Goal: Transaction & Acquisition: Purchase product/service

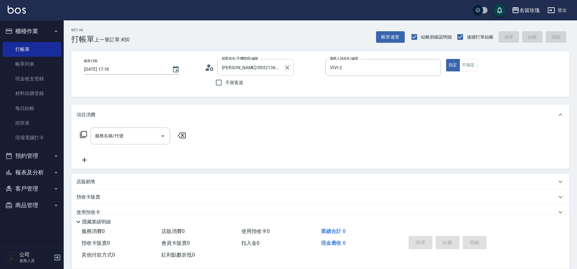
click at [287, 68] on icon "Clear" at bounding box center [287, 68] width 4 height 4
click at [435, 67] on icon "Clear" at bounding box center [434, 68] width 4 height 4
click at [229, 84] on span "不留客資" at bounding box center [234, 82] width 18 height 7
click at [225, 84] on input "不留客資" at bounding box center [218, 82] width 13 height 13
checkbox input "true"
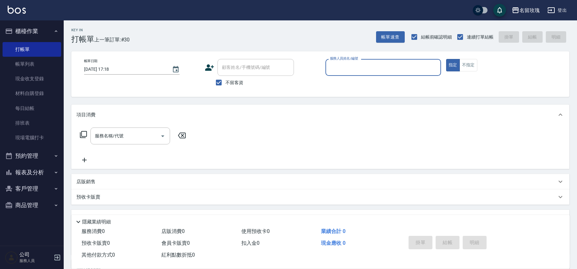
click at [339, 68] on input "服務人員姓名/編號" at bounding box center [383, 67] width 110 height 11
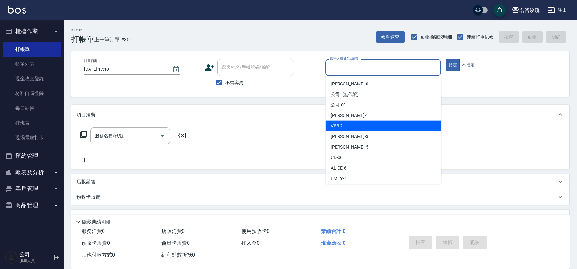
click at [343, 126] on div "VIVI -2" at bounding box center [384, 126] width 116 height 11
type input "VIVI-2"
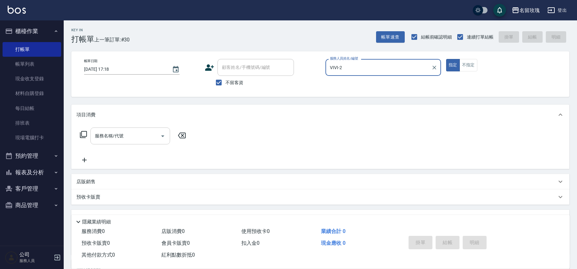
click at [119, 132] on div "服務名稱/代號 服務名稱/代號" at bounding box center [130, 135] width 80 height 17
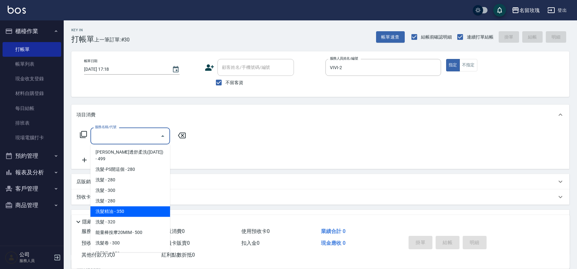
click at [116, 206] on span "洗髮精油 - 350" at bounding box center [130, 211] width 80 height 11
type input "洗髮精油(206)"
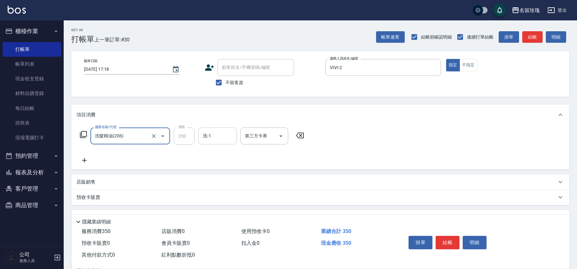
drag, startPoint x: 219, startPoint y: 130, endPoint x: 218, endPoint y: 136, distance: 5.5
click at [220, 130] on input "洗-1" at bounding box center [217, 135] width 32 height 11
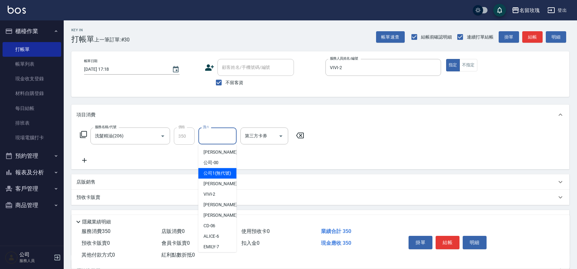
scroll to position [125, 0]
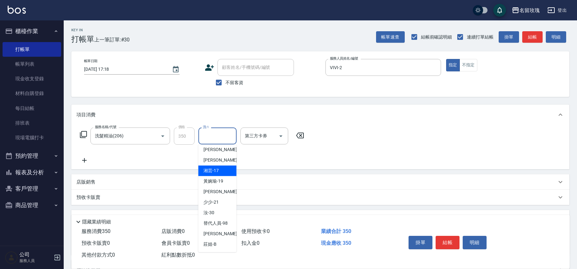
click at [214, 168] on span "湘芸 -17" at bounding box center [210, 170] width 15 height 7
type input "湘芸-17"
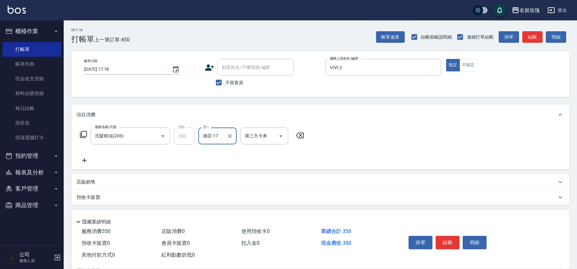
click at [83, 161] on icon at bounding box center [84, 160] width 16 height 8
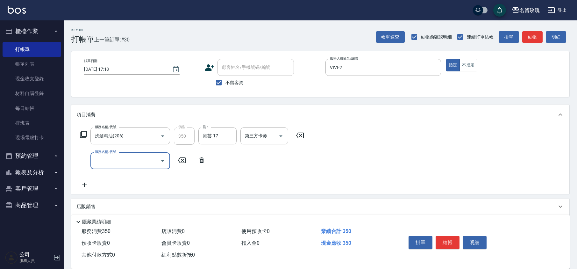
click at [115, 161] on input "服務名稱/代號" at bounding box center [125, 160] width 64 height 11
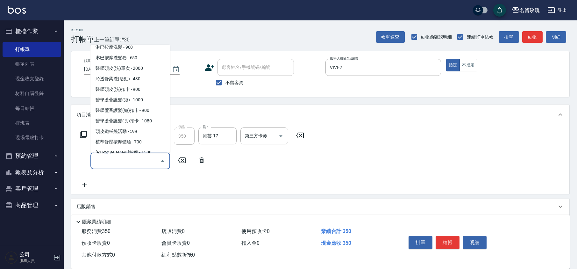
scroll to position [339, 0]
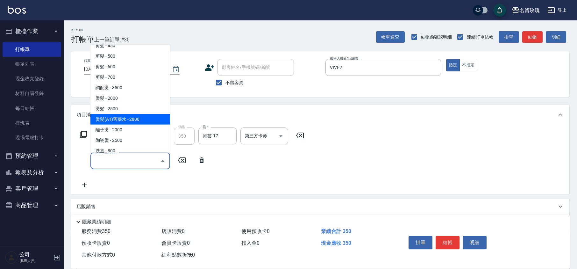
click at [203, 163] on icon at bounding box center [202, 160] width 16 height 8
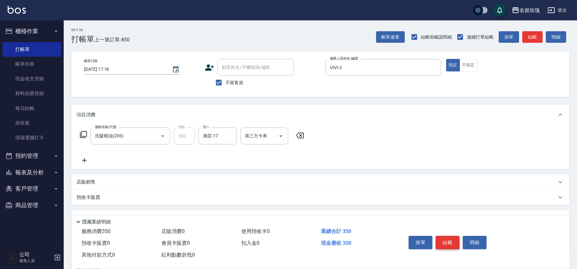
click at [447, 243] on button "結帳" at bounding box center [447, 242] width 24 height 13
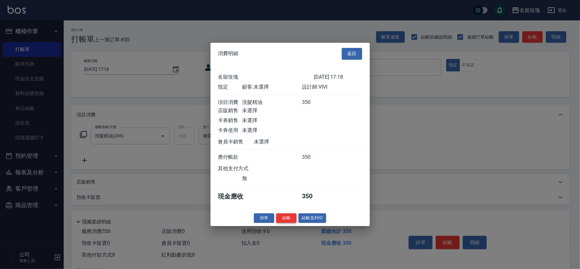
click at [289, 219] on button "結帳" at bounding box center [286, 218] width 20 height 10
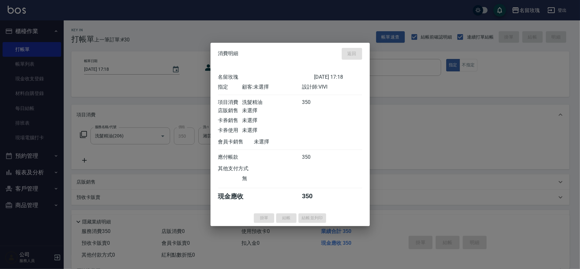
type input "[DATE] 18:26"
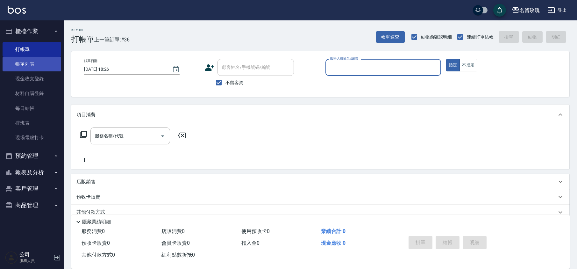
click at [45, 59] on link "帳單列表" at bounding box center [32, 64] width 59 height 15
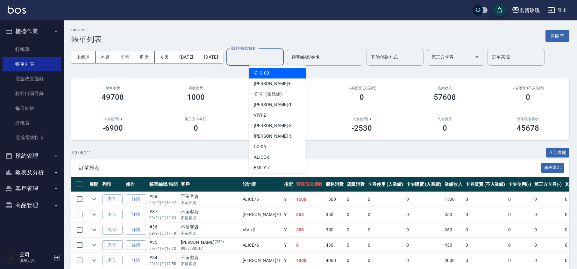
click at [275, 56] on input "設計師編號/姓名" at bounding box center [255, 57] width 52 height 11
click at [279, 119] on div "VIVI -2" at bounding box center [277, 115] width 57 height 11
type input "VIVI-2"
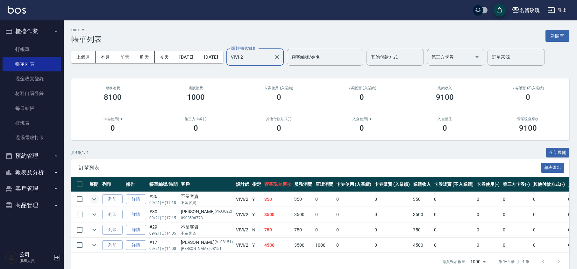
click at [92, 198] on icon "expand row" at bounding box center [94, 199] width 8 height 8
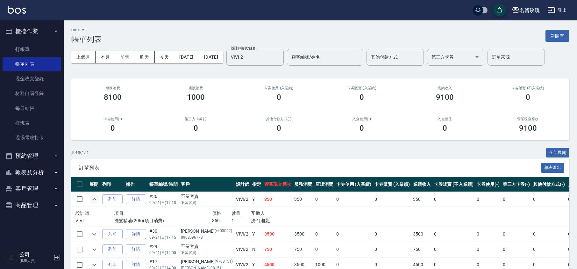
click at [92, 197] on icon "expand row" at bounding box center [94, 199] width 8 height 8
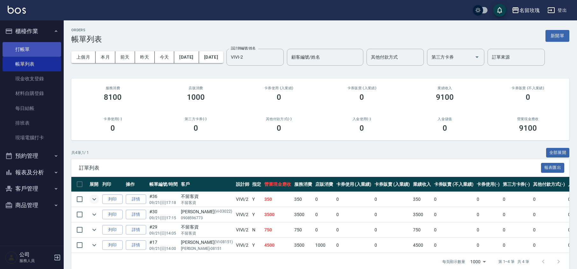
click at [33, 50] on link "打帳單" at bounding box center [32, 49] width 59 height 15
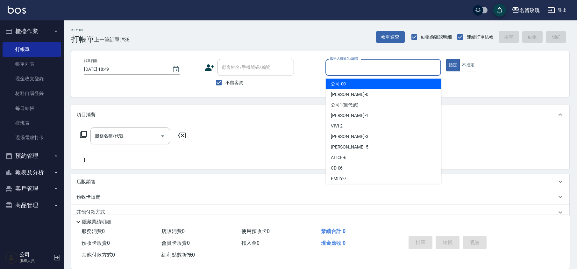
click at [344, 66] on input "服務人員姓名/編號" at bounding box center [383, 67] width 110 height 11
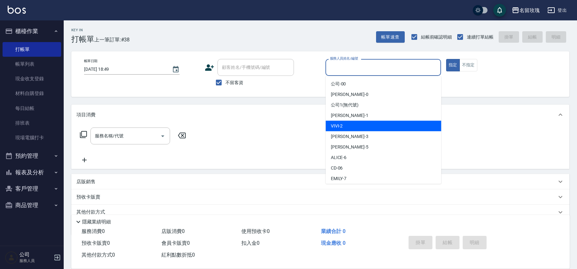
click at [364, 128] on div "VIVI -2" at bounding box center [384, 126] width 116 height 11
type input "VIVI-2"
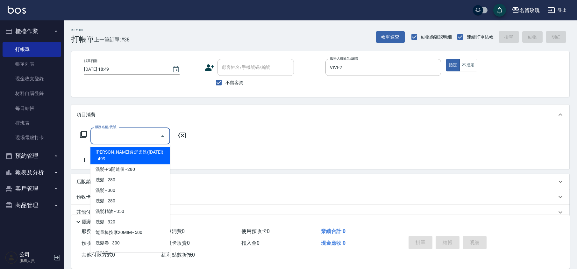
click at [120, 137] on input "服務名稱/代號" at bounding box center [125, 135] width 64 height 11
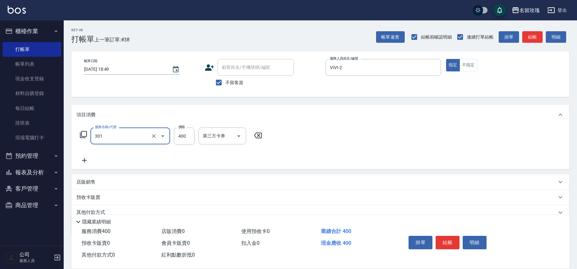
type input "剪髮(301)"
type input "350"
click at [464, 66] on button "不指定" at bounding box center [468, 65] width 18 height 12
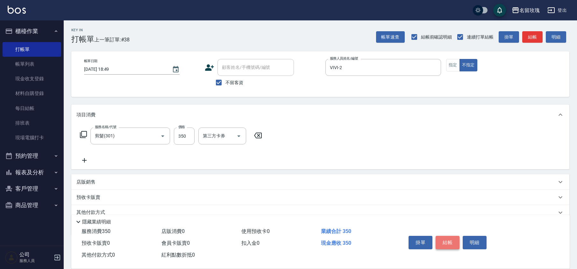
click at [449, 241] on button "結帳" at bounding box center [447, 242] width 24 height 13
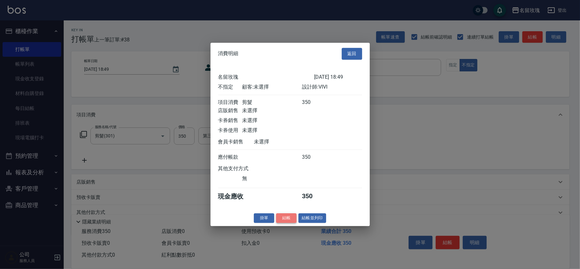
click at [292, 219] on button "結帳" at bounding box center [286, 218] width 20 height 10
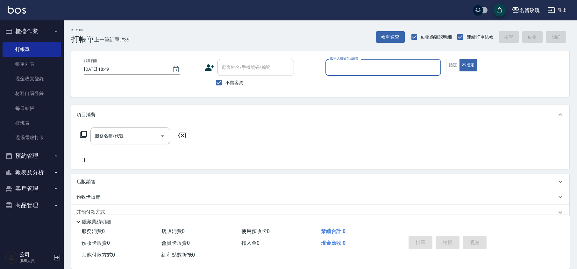
click at [348, 67] on input "服務人員姓名/編號" at bounding box center [383, 67] width 110 height 11
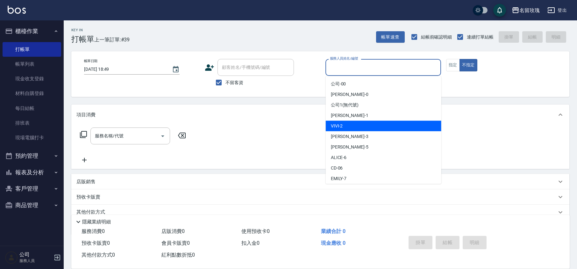
click at [368, 127] on div "VIVI -2" at bounding box center [384, 126] width 116 height 11
type input "VIVI-2"
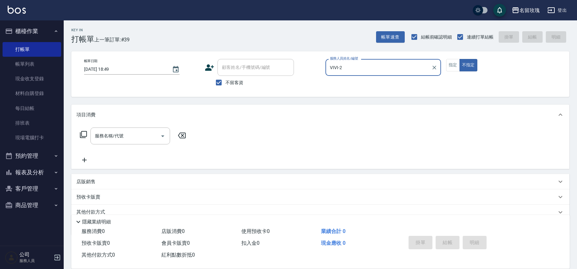
drag, startPoint x: 456, startPoint y: 65, endPoint x: 390, endPoint y: 77, distance: 66.6
click at [454, 65] on button "指定" at bounding box center [453, 65] width 14 height 12
click at [146, 142] on div "服務名稱/代號" at bounding box center [130, 135] width 80 height 17
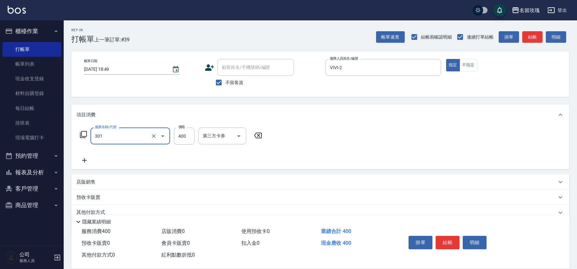
type input "剪髮(301)"
type input "350"
click at [446, 238] on button "結帳" at bounding box center [447, 242] width 24 height 13
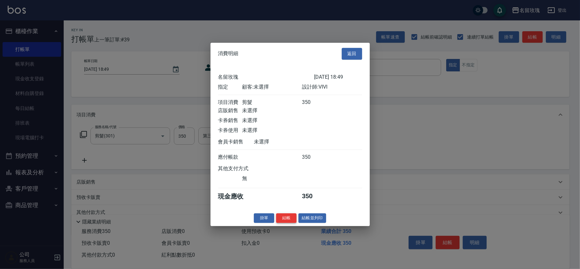
click at [280, 220] on button "結帳" at bounding box center [286, 218] width 20 height 10
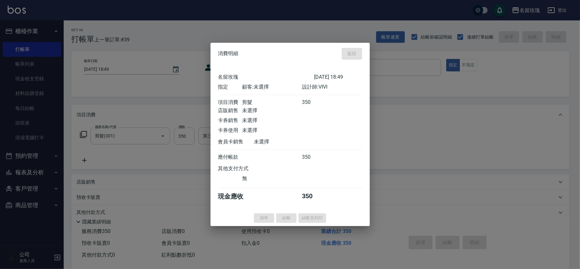
type input "[DATE] 18:50"
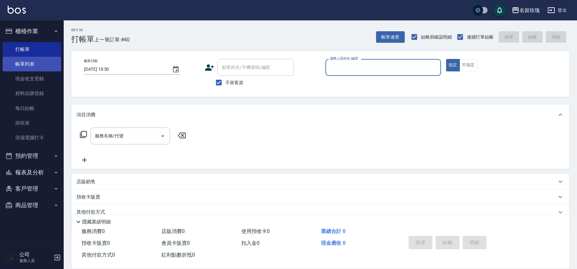
drag, startPoint x: 21, startPoint y: 60, endPoint x: 25, endPoint y: 59, distance: 4.0
click at [21, 60] on link "帳單列表" at bounding box center [32, 64] width 59 height 15
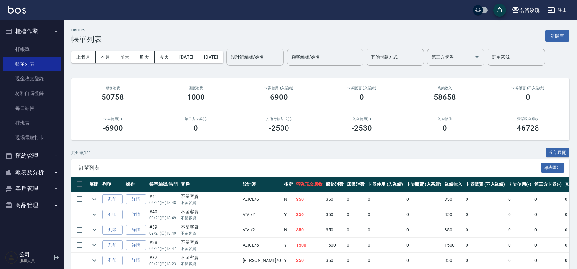
click at [258, 63] on div "設計師編號/姓名" at bounding box center [254, 57] width 57 height 17
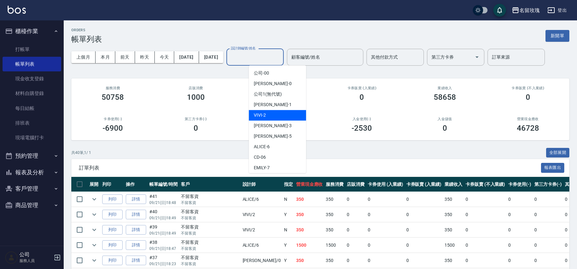
click at [256, 117] on span "VIVI -2" at bounding box center [260, 115] width 12 height 7
type input "VIVI-2"
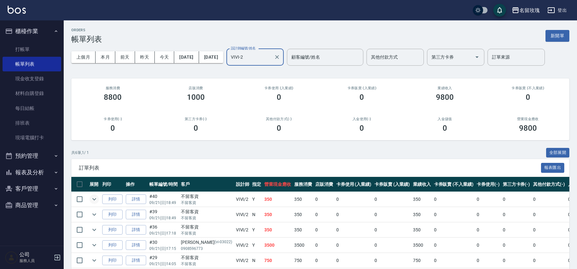
click at [95, 199] on icon "expand row" at bounding box center [94, 199] width 4 height 2
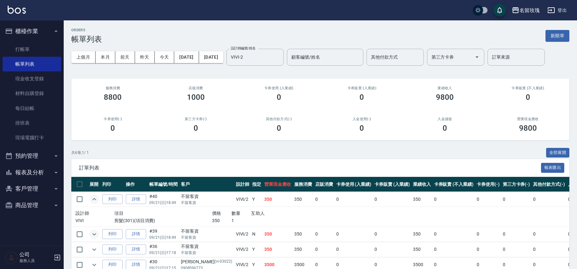
click at [91, 235] on icon "expand row" at bounding box center [94, 234] width 8 height 8
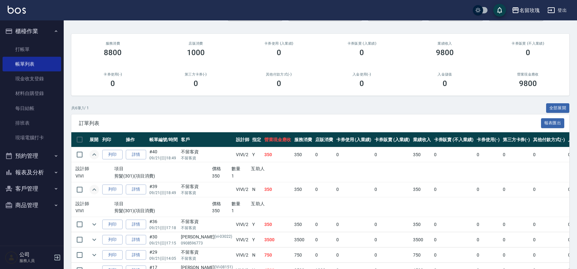
scroll to position [87, 0]
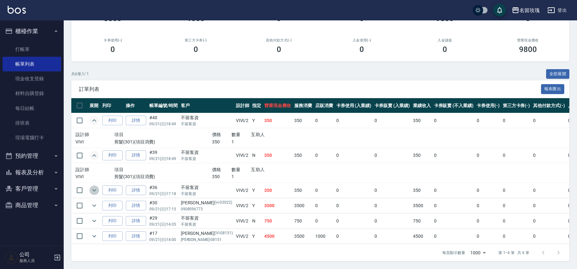
click at [91, 186] on icon "expand row" at bounding box center [94, 190] width 8 height 8
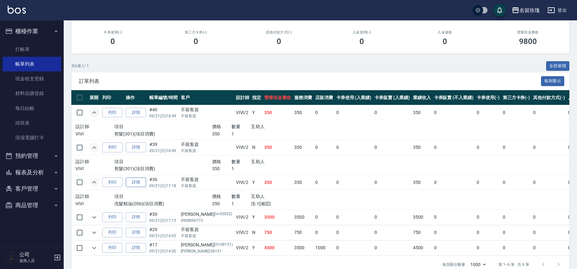
click at [136, 184] on link "詳情" at bounding box center [136, 182] width 20 height 10
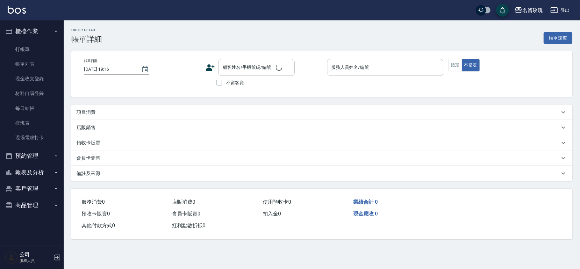
type input "[DATE] 17:18"
checkbox input "true"
type input "VIVI-2"
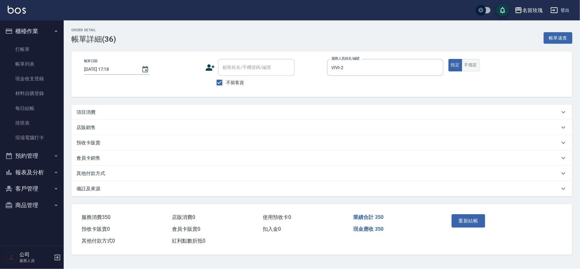
click at [468, 66] on button "不指定" at bounding box center [470, 65] width 18 height 12
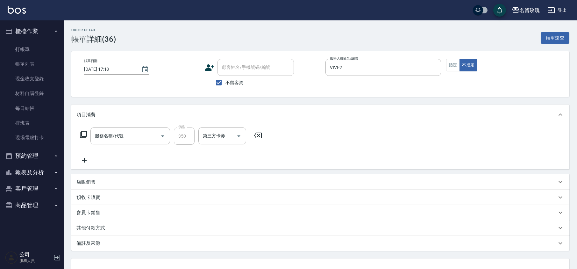
type input "洗髮精油(206)"
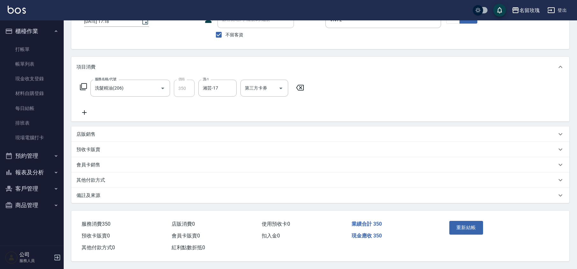
scroll to position [49, 0]
click at [456, 231] on button "重新結帳" at bounding box center [466, 227] width 34 height 13
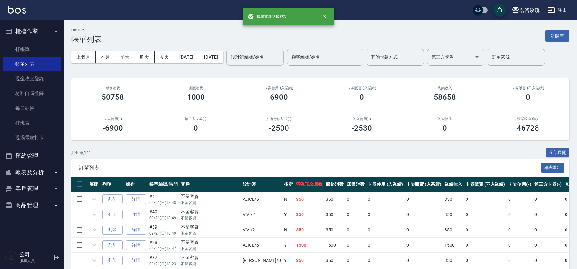
click at [270, 60] on input "設計師編號/姓名" at bounding box center [255, 57] width 52 height 11
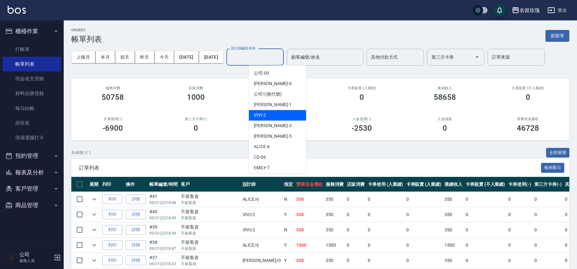
click at [264, 112] on span "VIVI -2" at bounding box center [260, 115] width 12 height 7
type input "VIVI-2"
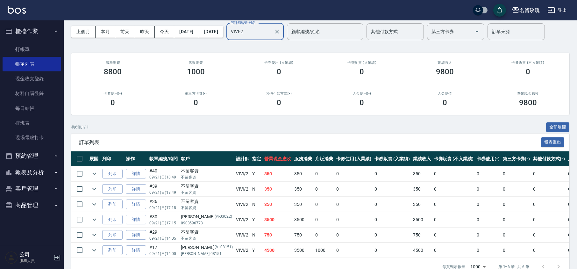
scroll to position [47, 0]
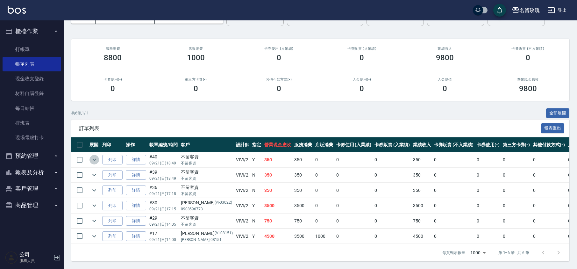
click at [95, 158] on icon "expand row" at bounding box center [94, 159] width 4 height 2
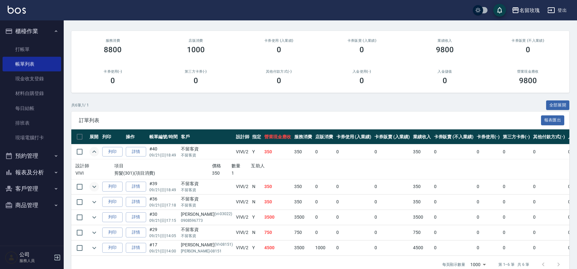
click at [95, 188] on icon "expand row" at bounding box center [94, 187] width 8 height 8
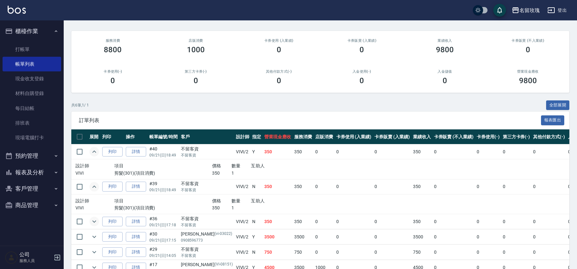
click at [93, 225] on icon "expand row" at bounding box center [94, 221] width 8 height 8
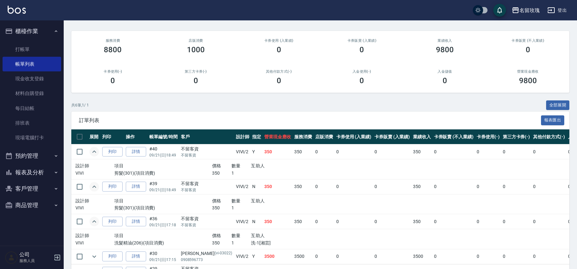
scroll to position [106, 0]
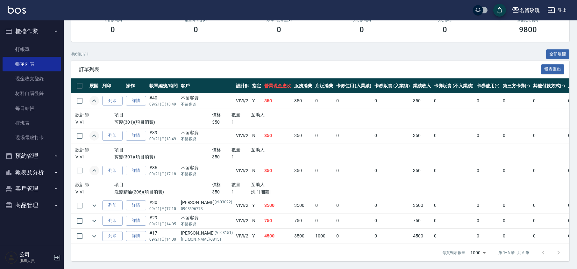
click at [95, 203] on td at bounding box center [94, 205] width 13 height 15
click at [95, 201] on icon "expand row" at bounding box center [94, 205] width 8 height 8
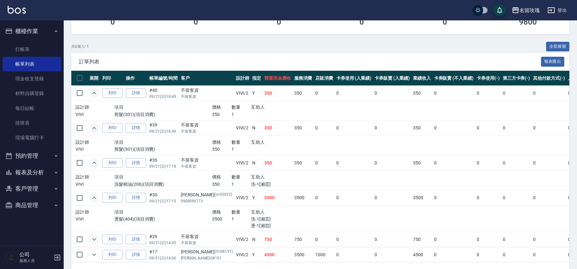
click at [95, 241] on icon "expand row" at bounding box center [94, 239] width 8 height 8
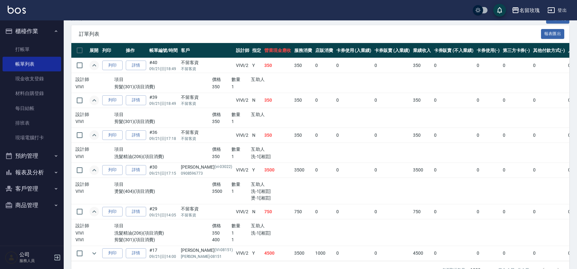
scroll to position [158, 0]
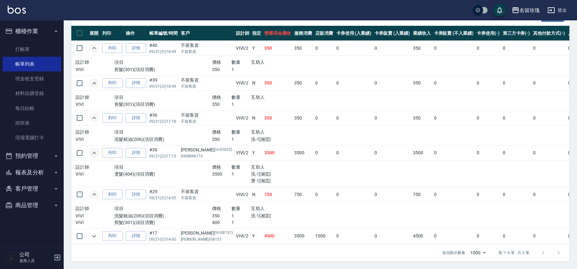
click at [88, 230] on td at bounding box center [94, 235] width 13 height 15
click at [91, 232] on icon "expand row" at bounding box center [94, 236] width 8 height 8
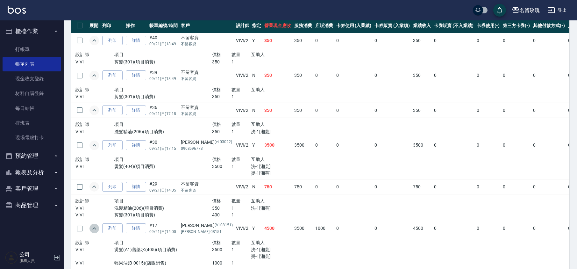
click at [91, 229] on icon "expand row" at bounding box center [94, 228] width 8 height 8
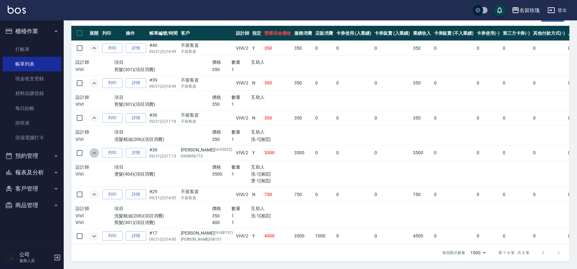
click at [95, 149] on icon "expand row" at bounding box center [94, 153] width 8 height 8
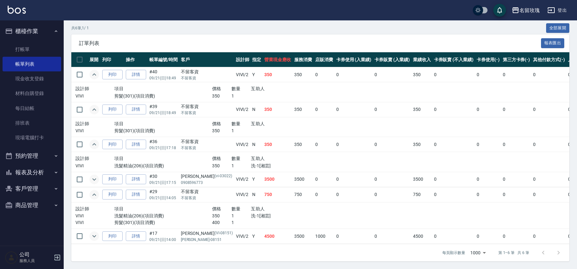
scroll to position [132, 0]
click at [92, 71] on icon "expand row" at bounding box center [94, 75] width 8 height 8
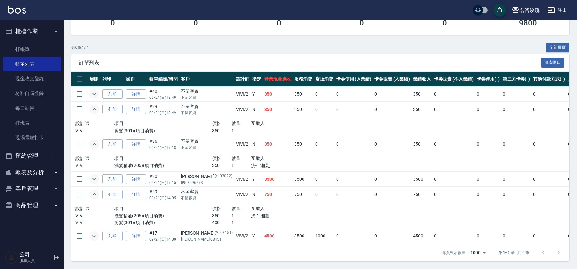
scroll to position [113, 0]
click at [95, 140] on icon "expand row" at bounding box center [94, 144] width 8 height 8
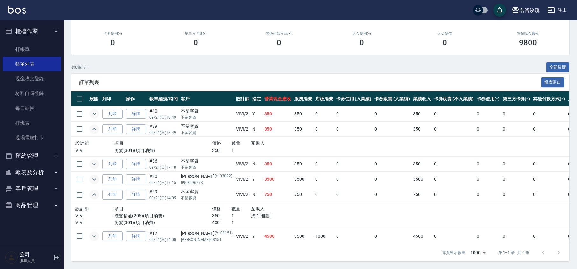
scroll to position [93, 0]
click at [95, 193] on icon "expand row" at bounding box center [94, 194] width 4 height 2
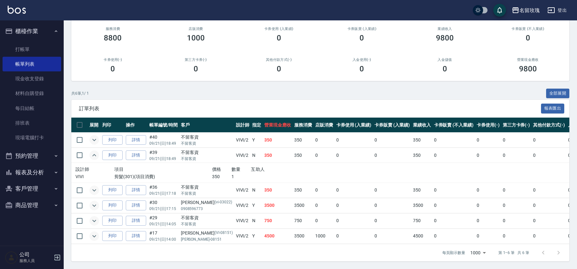
scroll to position [67, 0]
click at [90, 150] on button "expand row" at bounding box center [94, 155] width 10 height 10
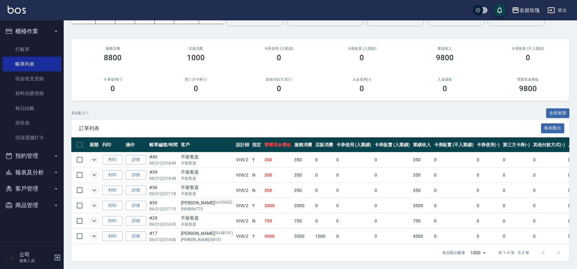
scroll to position [47, 0]
click at [40, 49] on link "打帳單" at bounding box center [32, 49] width 59 height 15
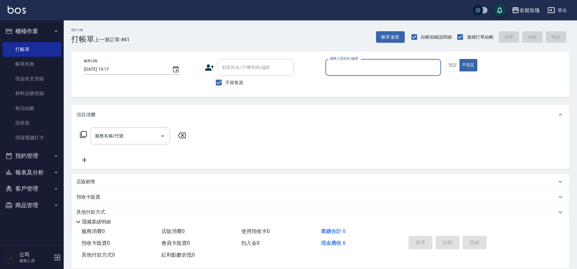
click at [220, 81] on input "不留客資" at bounding box center [218, 82] width 13 height 13
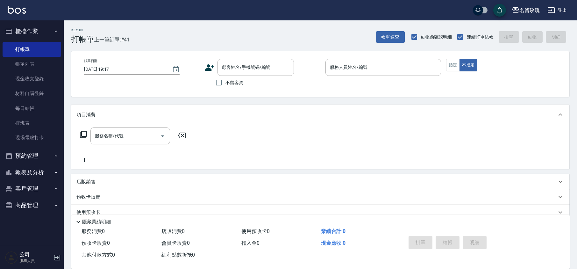
click at [237, 80] on span "不留客資" at bounding box center [234, 82] width 18 height 7
click at [225, 80] on input "不留客資" at bounding box center [218, 82] width 13 height 13
checkbox input "true"
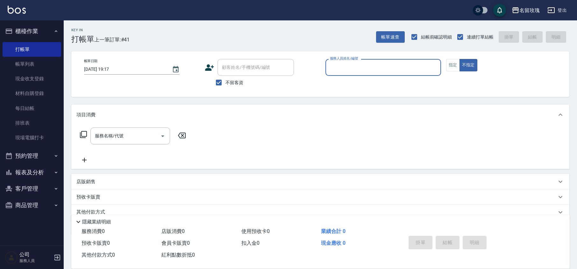
click at [366, 63] on input "服務人員姓名/編號" at bounding box center [383, 67] width 110 height 11
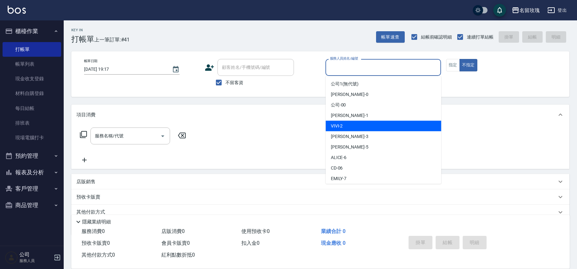
click at [349, 127] on div "VIVI -2" at bounding box center [384, 126] width 116 height 11
type input "VIVI-2"
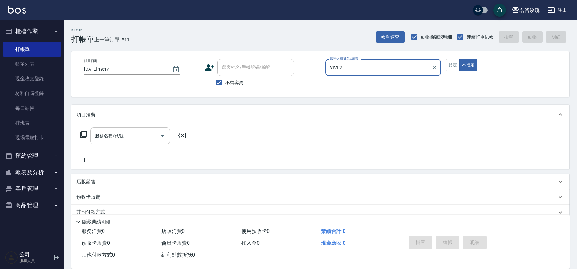
drag, startPoint x: 122, startPoint y: 129, endPoint x: 132, endPoint y: 143, distance: 17.1
click at [122, 129] on div "服務名稱/代號" at bounding box center [130, 135] width 80 height 17
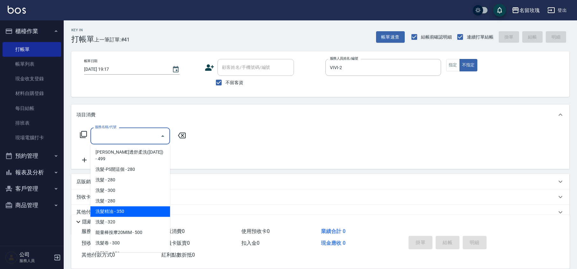
click at [128, 206] on span "洗髮精油 - 350" at bounding box center [130, 211] width 80 height 11
type input "洗髮精油(206)"
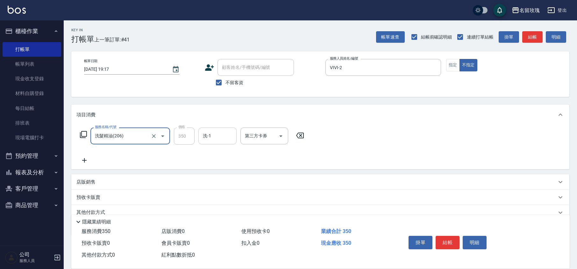
click at [225, 137] on input "洗-1" at bounding box center [217, 135] width 32 height 11
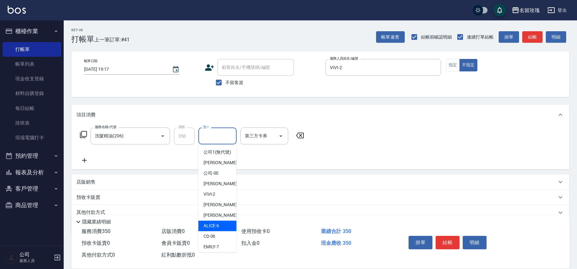
scroll to position [125, 0]
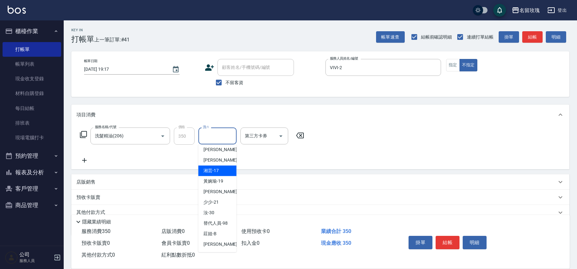
click at [210, 170] on span "湘芸 -17" at bounding box center [210, 170] width 15 height 7
type input "湘芸-17"
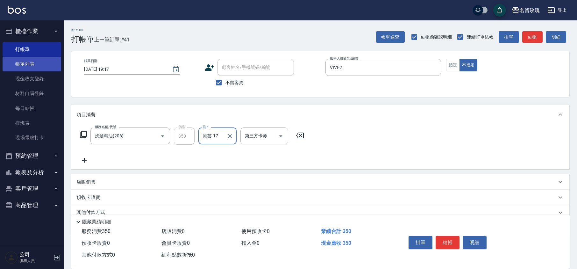
click at [34, 71] on link "帳單列表" at bounding box center [32, 64] width 59 height 15
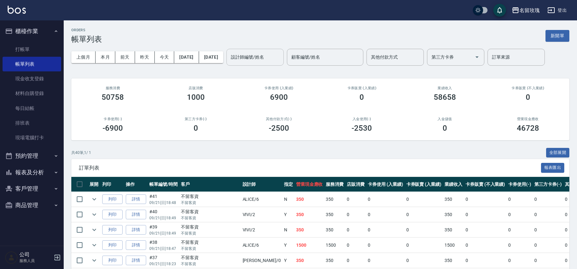
click at [259, 58] on input "設計師編號/姓名" at bounding box center [255, 57] width 52 height 11
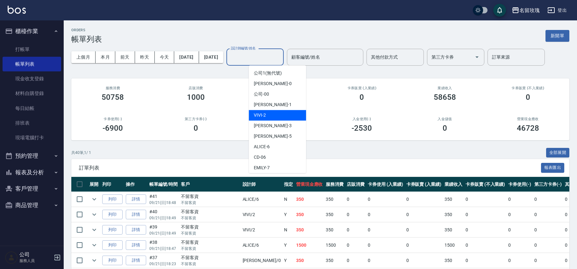
click at [266, 117] on div "VIVI -2" at bounding box center [277, 115] width 57 height 11
type input "VIVI-2"
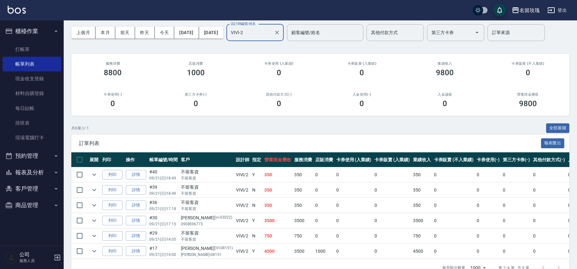
scroll to position [47, 0]
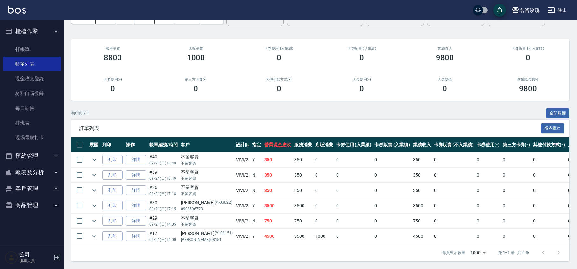
click at [87, 152] on td at bounding box center [79, 159] width 17 height 15
click at [95, 156] on icon "expand row" at bounding box center [94, 160] width 8 height 8
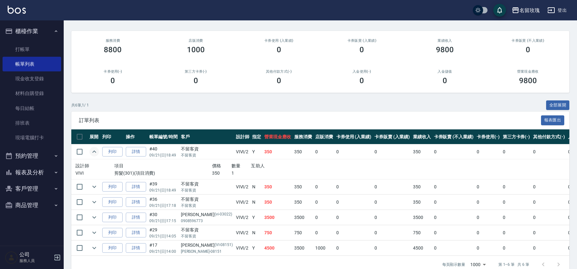
click at [95, 150] on icon "expand row" at bounding box center [94, 152] width 8 height 8
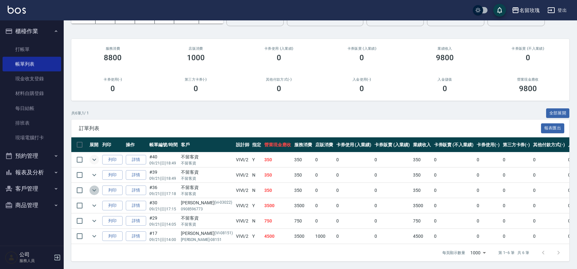
click at [95, 186] on icon "expand row" at bounding box center [94, 190] width 8 height 8
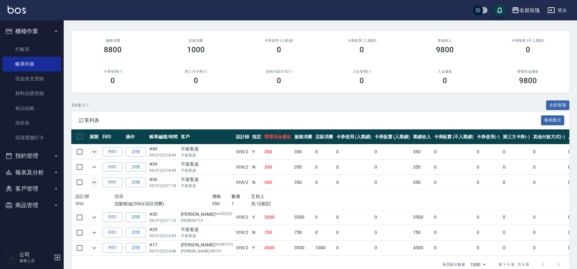
click at [94, 181] on icon "expand row" at bounding box center [94, 182] width 8 height 8
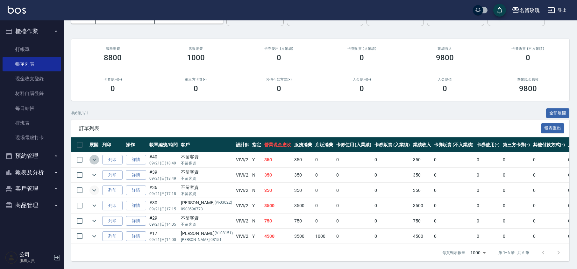
click at [94, 158] on icon "expand row" at bounding box center [94, 159] width 4 height 2
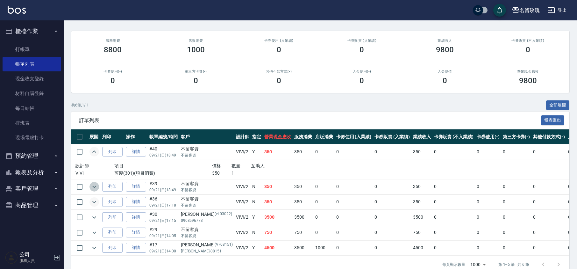
click at [95, 188] on icon "expand row" at bounding box center [94, 187] width 8 height 8
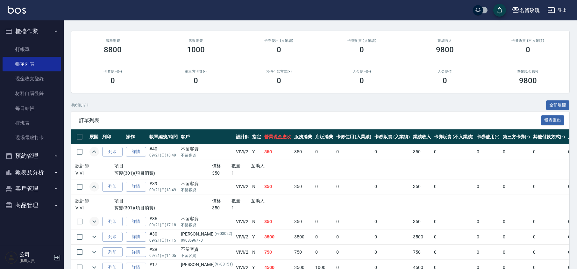
click at [97, 226] on td at bounding box center [94, 221] width 13 height 15
click at [92, 223] on icon "expand row" at bounding box center [94, 221] width 8 height 8
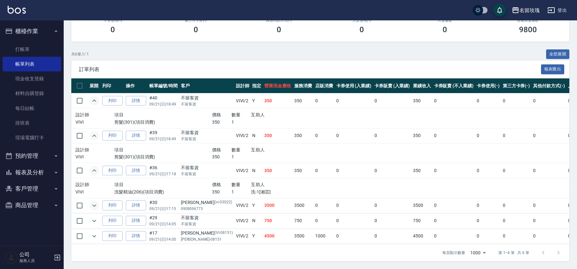
scroll to position [106, 0]
click at [92, 201] on icon "expand row" at bounding box center [94, 205] width 8 height 8
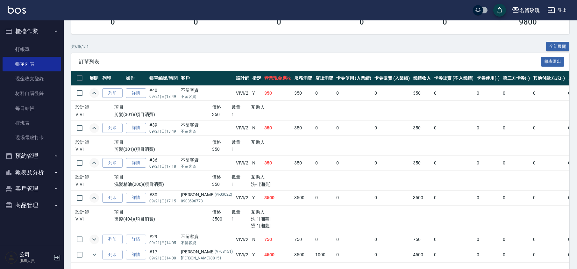
click at [98, 242] on button "expand row" at bounding box center [94, 239] width 10 height 10
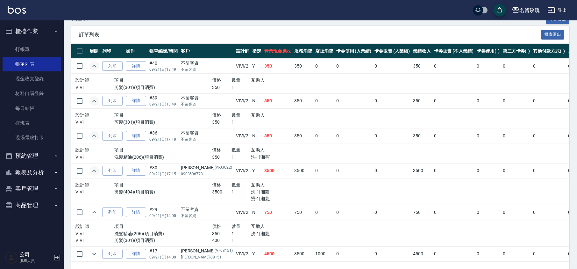
scroll to position [158, 0]
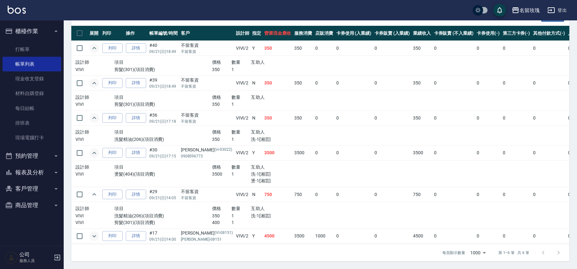
click at [93, 232] on icon "expand row" at bounding box center [94, 236] width 8 height 8
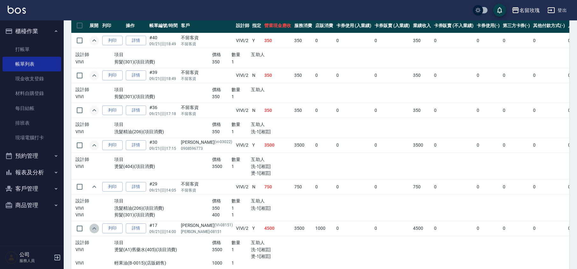
click at [97, 229] on icon "expand row" at bounding box center [94, 228] width 8 height 8
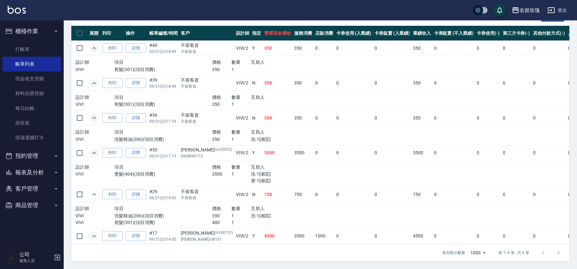
click at [94, 149] on icon "expand row" at bounding box center [94, 153] width 8 height 8
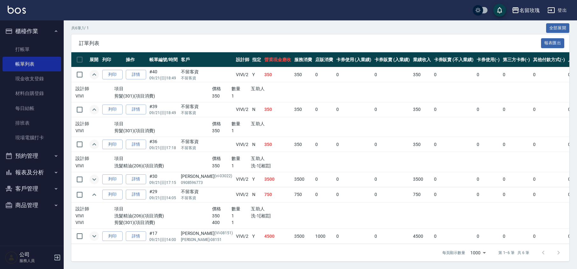
scroll to position [132, 0]
click at [95, 71] on icon "expand row" at bounding box center [94, 75] width 8 height 8
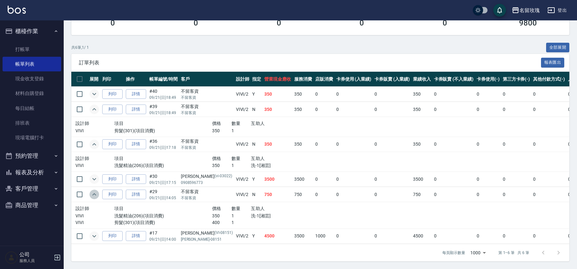
click at [98, 189] on button "expand row" at bounding box center [94, 194] width 10 height 10
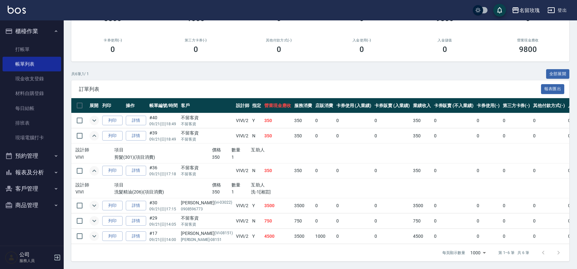
scroll to position [87, 0]
click at [96, 132] on icon "expand row" at bounding box center [94, 136] width 8 height 8
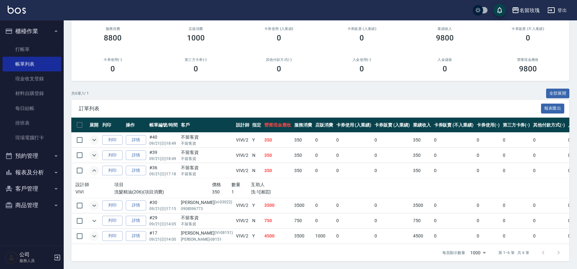
scroll to position [67, 0]
click at [96, 166] on icon "expand row" at bounding box center [94, 170] width 8 height 8
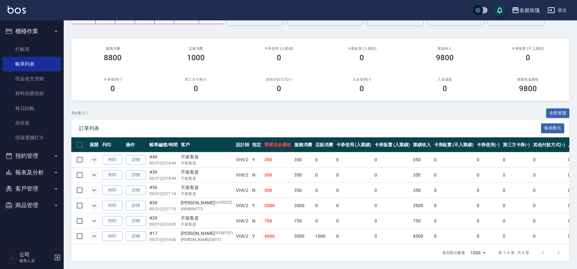
scroll to position [47, 0]
click at [36, 52] on link "打帳單" at bounding box center [32, 49] width 59 height 15
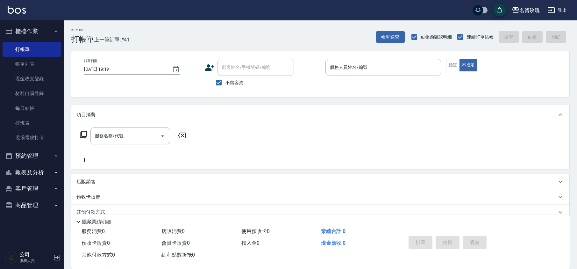
click at [233, 84] on span "不留客資" at bounding box center [234, 82] width 18 height 7
click at [225, 84] on input "不留客資" at bounding box center [218, 82] width 13 height 13
checkbox input "false"
click at [241, 69] on input "顧客姓名/手機號碼/編號" at bounding box center [250, 67] width 61 height 11
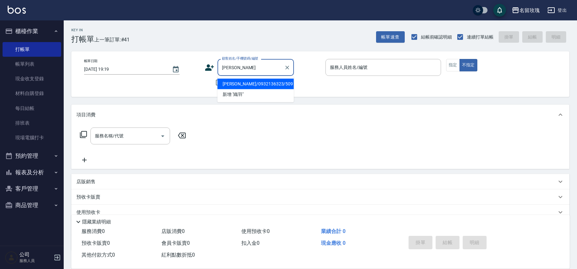
click at [231, 83] on li "[PERSON_NAME]/0932136323/509" at bounding box center [255, 84] width 76 height 11
type input "[PERSON_NAME]/0932136323/509"
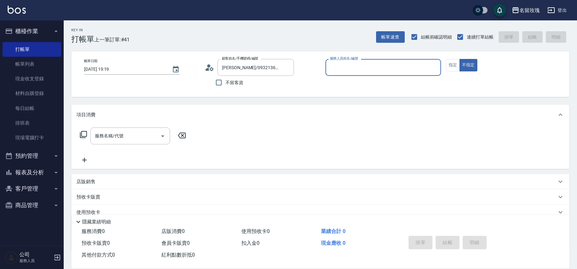
type input "VIVI-2"
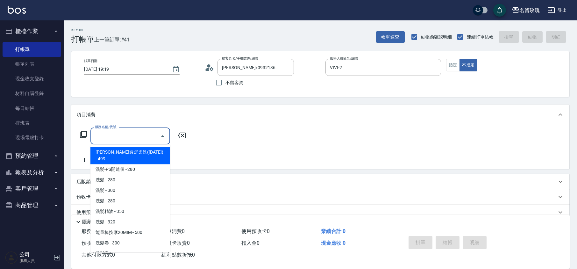
click at [120, 139] on input "服務名稱/代號" at bounding box center [125, 135] width 64 height 11
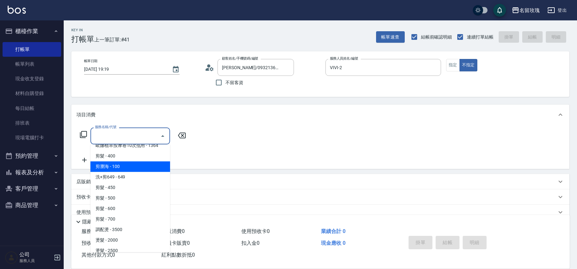
scroll to position [255, 0]
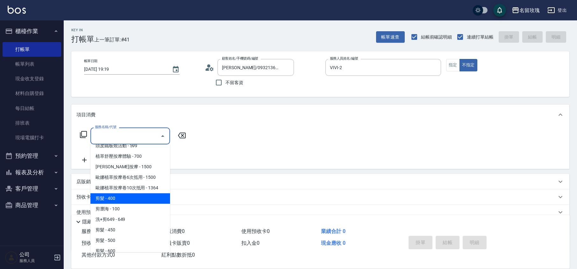
click at [117, 193] on span "剪髮 - 400" at bounding box center [130, 198] width 80 height 11
type input "剪髮(301)"
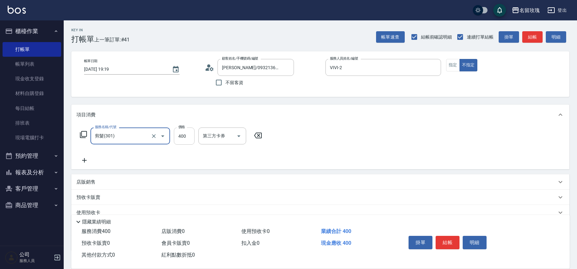
click at [190, 139] on input "400" at bounding box center [184, 135] width 21 height 17
type input "350"
click at [85, 162] on icon at bounding box center [84, 160] width 16 height 8
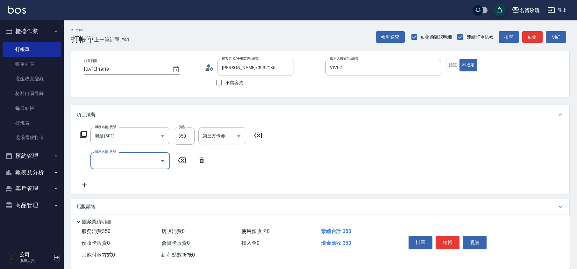
click at [116, 161] on input "服務名稱/代號" at bounding box center [125, 160] width 64 height 11
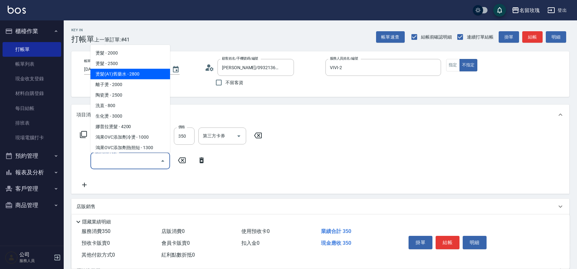
scroll to position [339, 0]
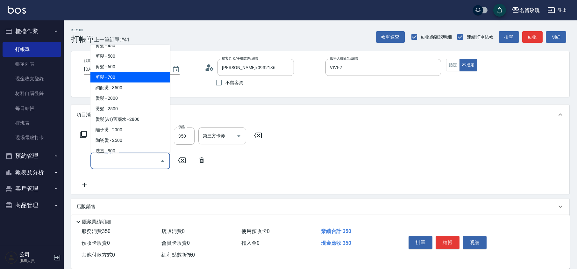
click at [114, 72] on span "剪髮 - 700" at bounding box center [130, 77] width 80 height 11
type input "剪髮(307)"
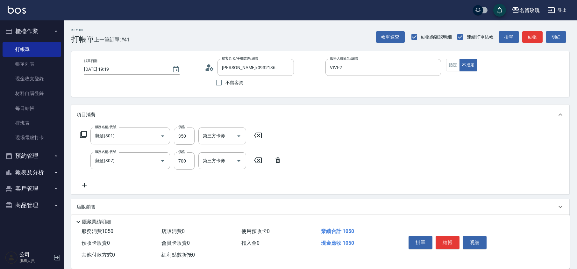
click at [351, 141] on div "服務名稱/代號 剪髮(301) 服務名稱/代號 價格 350 價格 第三方卡券 第三方卡券 服務名稱/代號 剪髮(307) 服務名稱/代號 價格 700 價格…" at bounding box center [320, 159] width 498 height 69
click at [451, 68] on button "指定" at bounding box center [453, 65] width 14 height 12
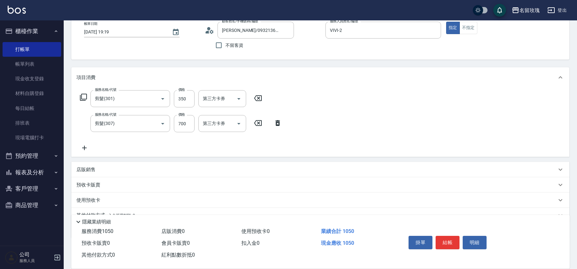
scroll to position [0, 0]
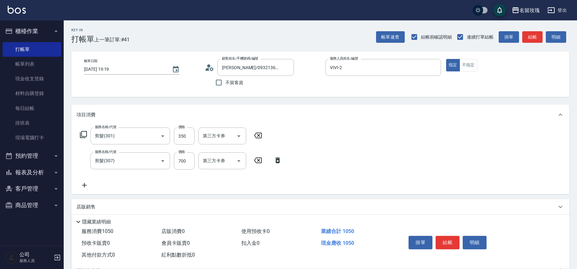
click at [279, 158] on icon at bounding box center [278, 160] width 16 height 8
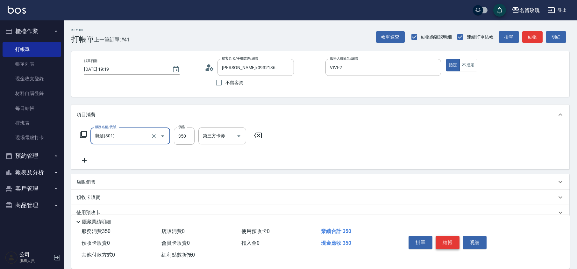
click at [449, 237] on button "結帳" at bounding box center [447, 242] width 24 height 13
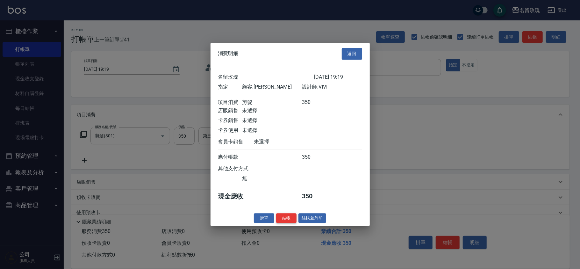
click at [286, 218] on button "結帳" at bounding box center [286, 218] width 20 height 10
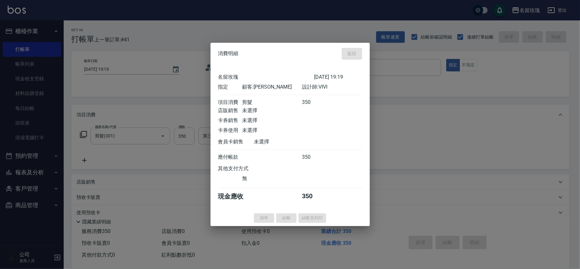
type input "[DATE] 19:34"
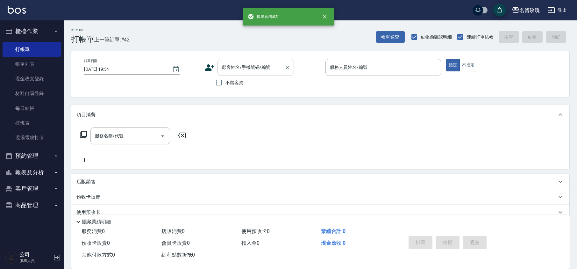
click at [261, 69] on input "顧客姓名/手機號碼/編號" at bounding box center [250, 67] width 61 height 11
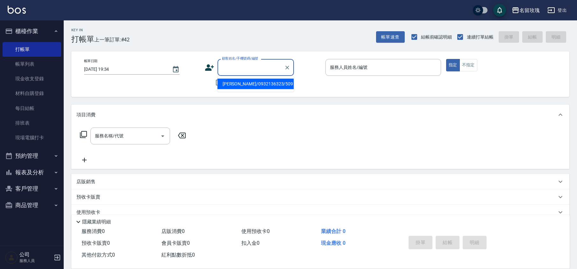
click at [252, 81] on li "[PERSON_NAME]/0932136323/509" at bounding box center [255, 84] width 76 height 11
type input "[PERSON_NAME]/0932136323/509"
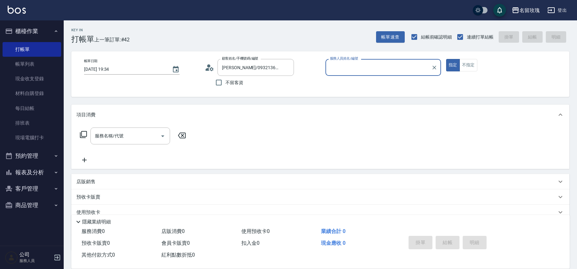
type input "VIVI-2"
click at [108, 137] on input "服務名稱/代號" at bounding box center [125, 135] width 64 height 11
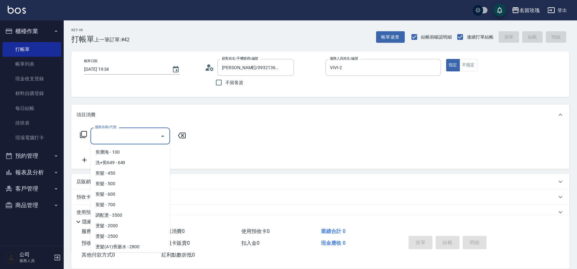
scroll to position [297, 0]
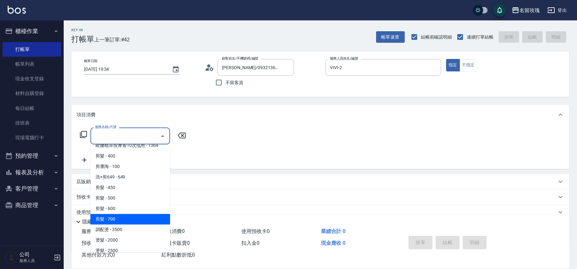
click at [121, 214] on span "剪髮 - 700" at bounding box center [130, 219] width 80 height 11
type input "剪髮(307)"
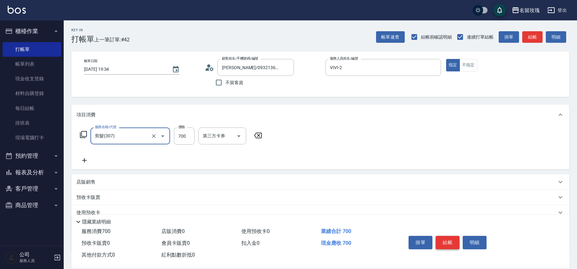
click at [446, 240] on button "結帳" at bounding box center [447, 242] width 24 height 13
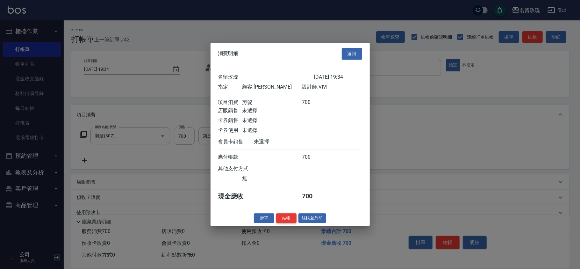
click at [290, 217] on button "結帳" at bounding box center [286, 218] width 20 height 10
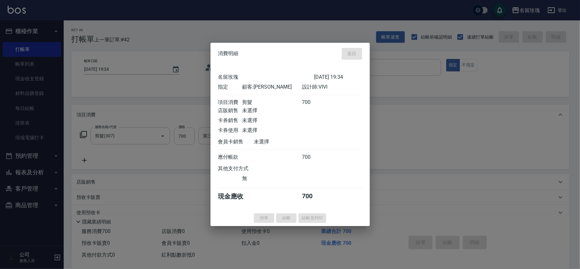
type input "[DATE] 19:35"
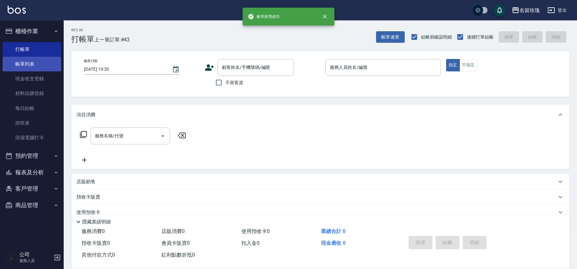
click at [23, 68] on link "帳單列表" at bounding box center [32, 64] width 59 height 15
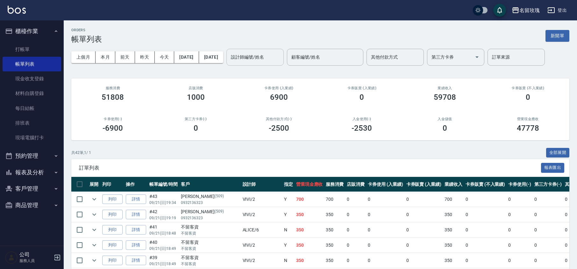
click at [277, 62] on input "設計師編號/姓名" at bounding box center [255, 57] width 52 height 11
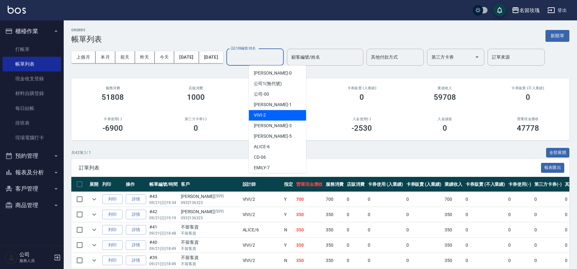
click at [263, 120] on div "VIVI -2" at bounding box center [277, 115] width 57 height 11
type input "VIVI-2"
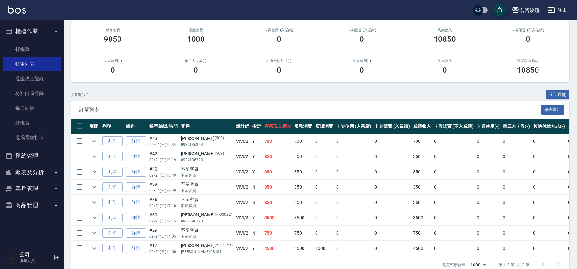
scroll to position [78, 0]
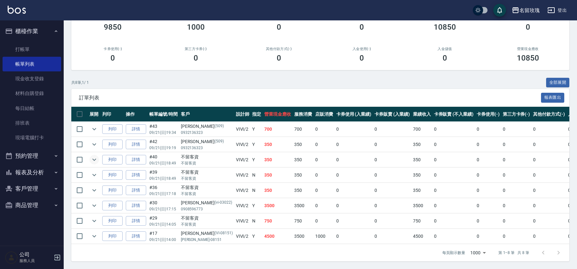
click at [92, 156] on icon "expand row" at bounding box center [94, 160] width 8 height 8
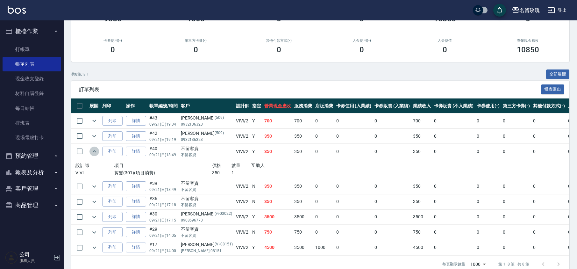
click at [92, 154] on icon "expand row" at bounding box center [94, 151] width 8 height 8
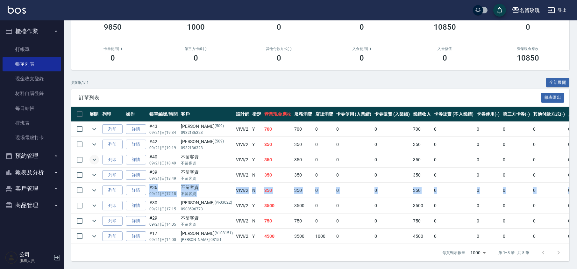
click at [91, 190] on tbody "列印 詳情 #43 09/21 (日) 19:34 [PERSON_NAME] [PHONE_NUMBER] VIVI /2 Y 700 700 0 0 0 …" at bounding box center [348, 183] width 554 height 122
click at [89, 185] on button "expand row" at bounding box center [94, 190] width 10 height 10
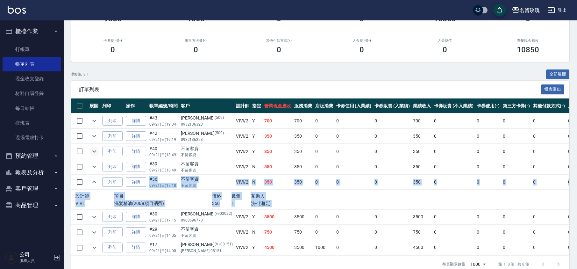
click at [193, 181] on div "不留客資" at bounding box center [207, 179] width 52 height 7
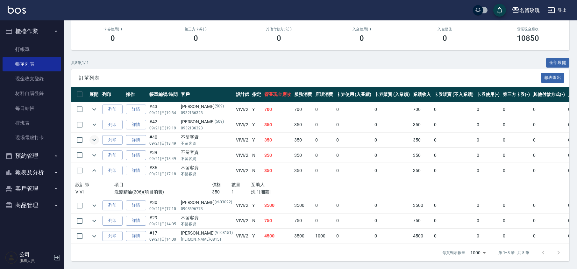
scroll to position [98, 0]
click at [91, 217] on icon "expand row" at bounding box center [94, 221] width 8 height 8
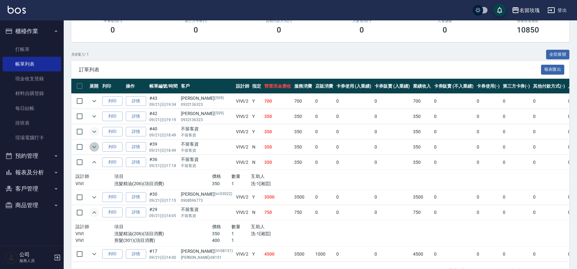
click at [93, 147] on icon "expand row" at bounding box center [94, 147] width 8 height 8
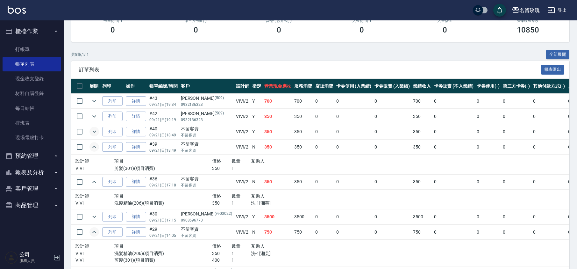
click at [95, 132] on icon "expand row" at bounding box center [94, 132] width 8 height 8
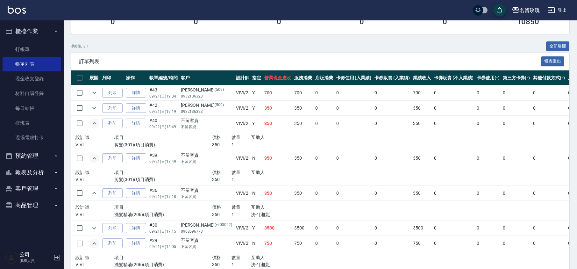
scroll to position [121, 0]
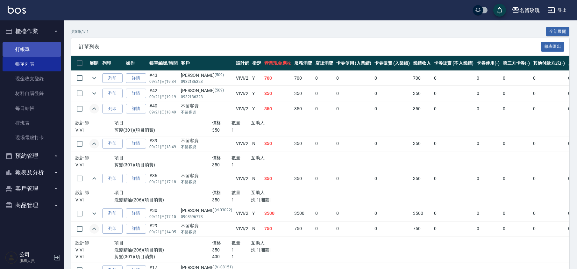
click at [40, 45] on link "打帳單" at bounding box center [32, 49] width 59 height 15
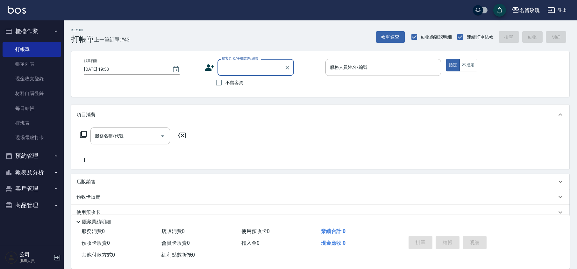
click at [313, 83] on div "顧客姓名/手機號碼/編號 顧客姓名/手機號碼/編號 不留客資" at bounding box center [263, 74] width 116 height 30
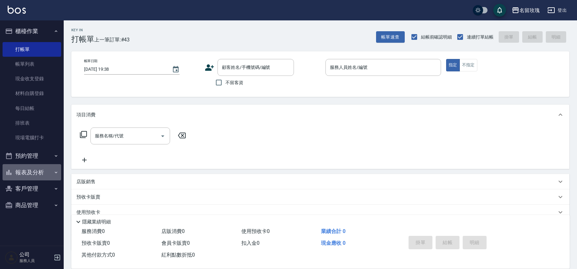
click at [34, 172] on button "報表及分析" at bounding box center [32, 172] width 59 height 17
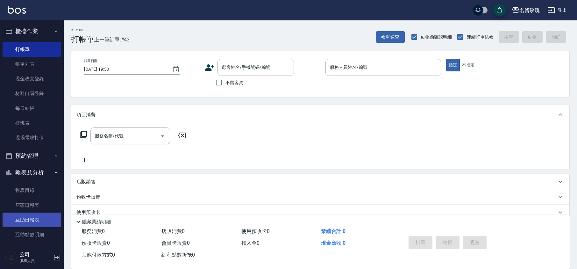
scroll to position [42, 0]
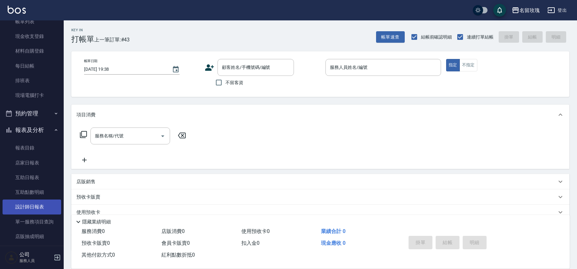
click at [34, 208] on link "設計師日報表" at bounding box center [32, 206] width 59 height 15
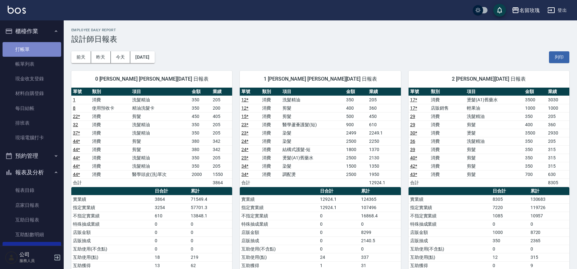
click at [52, 45] on link "打帳單" at bounding box center [32, 49] width 59 height 15
